Goal: Transaction & Acquisition: Purchase product/service

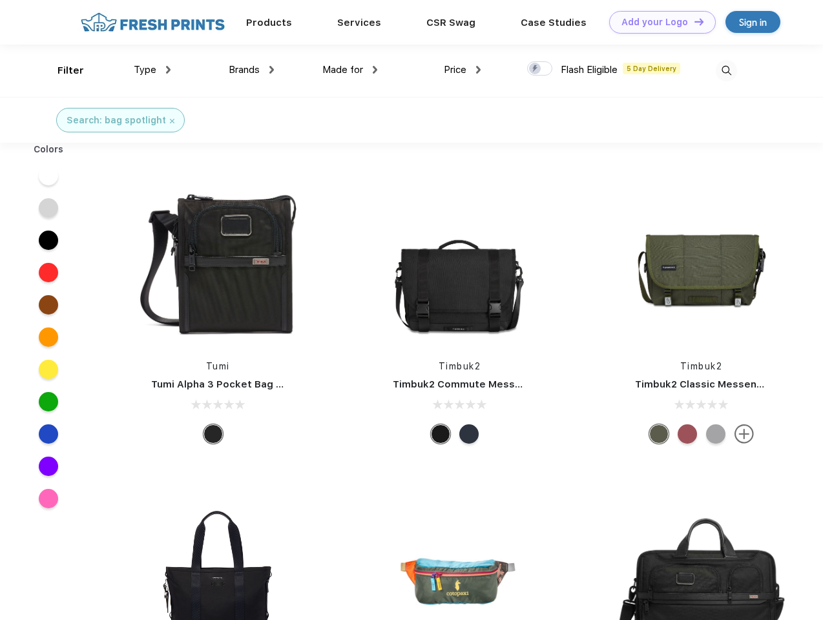
click at [657, 22] on link "Add your Logo Design Tool" at bounding box center [662, 22] width 107 height 23
click at [0, 0] on div "Design Tool" at bounding box center [0, 0] width 0 height 0
click at [693, 21] on link "Add your Logo Design Tool" at bounding box center [662, 22] width 107 height 23
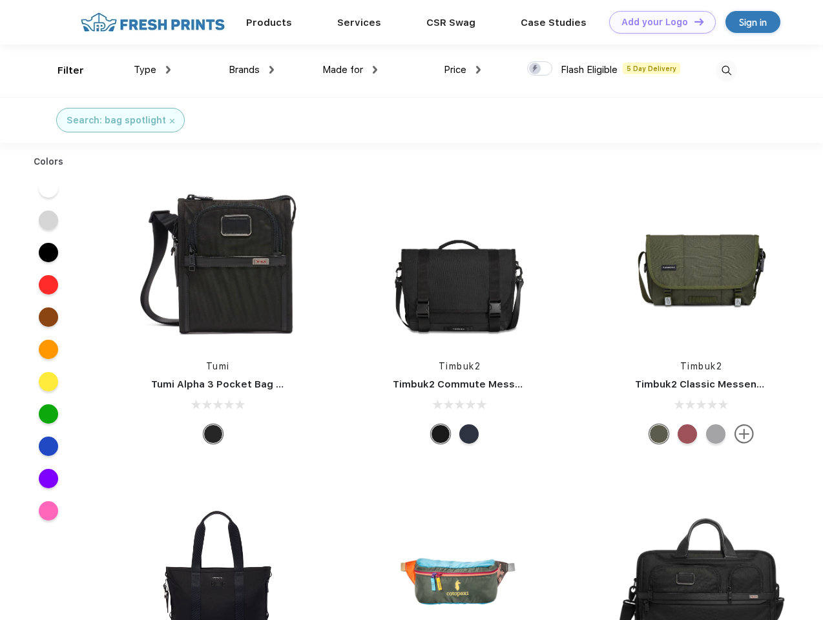
click at [62, 70] on div "Filter" at bounding box center [70, 70] width 26 height 15
click at [152, 70] on span "Type" at bounding box center [145, 70] width 23 height 12
click at [251, 70] on span "Brands" at bounding box center [244, 70] width 31 height 12
click at [350, 70] on span "Made for" at bounding box center [342, 70] width 41 height 12
click at [462, 70] on span "Price" at bounding box center [455, 70] width 23 height 12
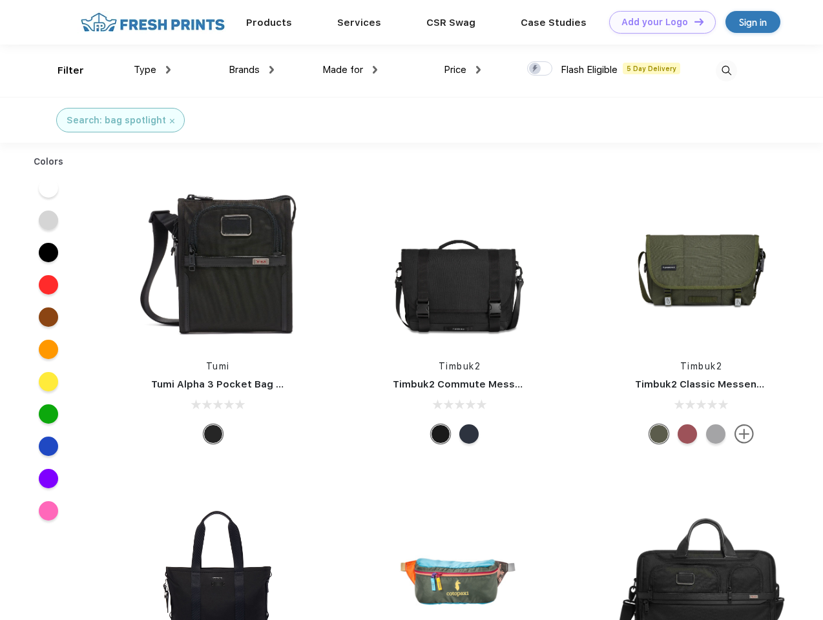
click at [540, 69] on div at bounding box center [539, 68] width 25 height 14
click at [535, 69] on input "checkbox" at bounding box center [531, 65] width 8 height 8
click at [726, 70] on img at bounding box center [725, 70] width 21 height 21
